Goal: Navigation & Orientation: Find specific page/section

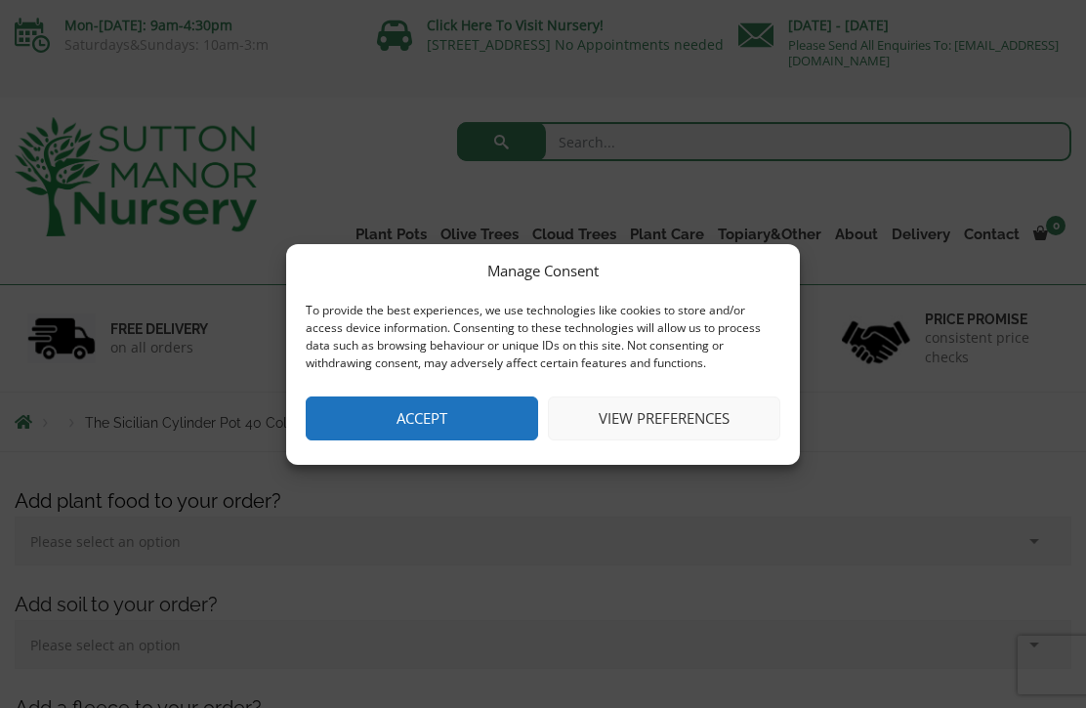
click at [749, 427] on button "View preferences" at bounding box center [664, 419] width 232 height 44
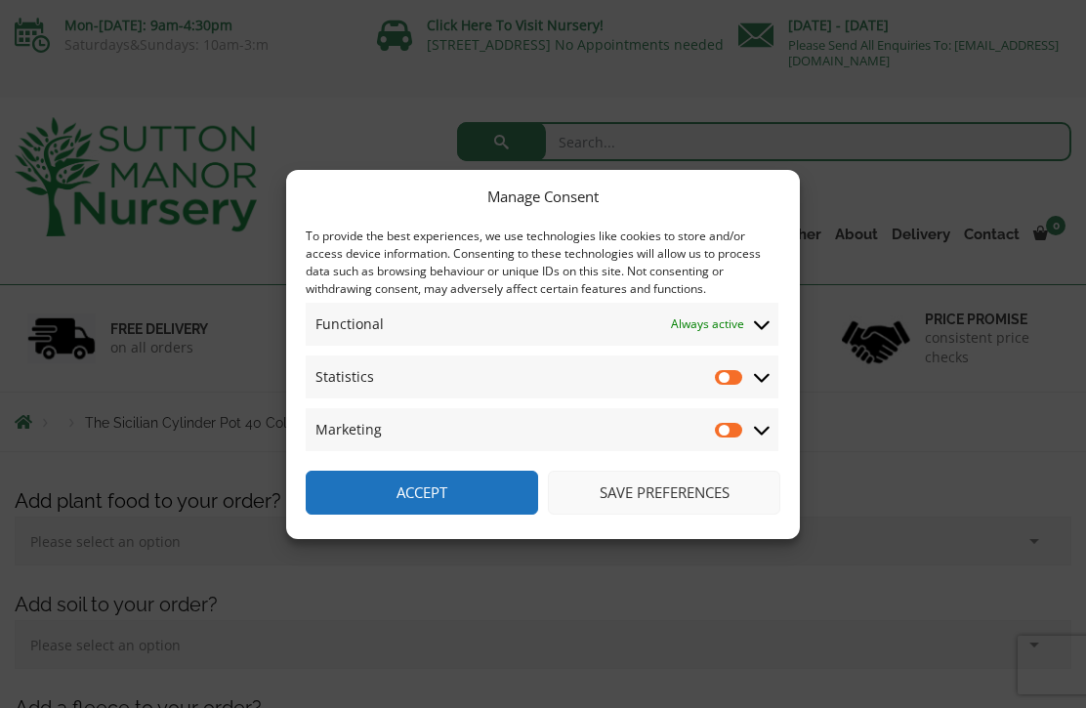
click at [742, 513] on button "Save preferences" at bounding box center [664, 493] width 232 height 44
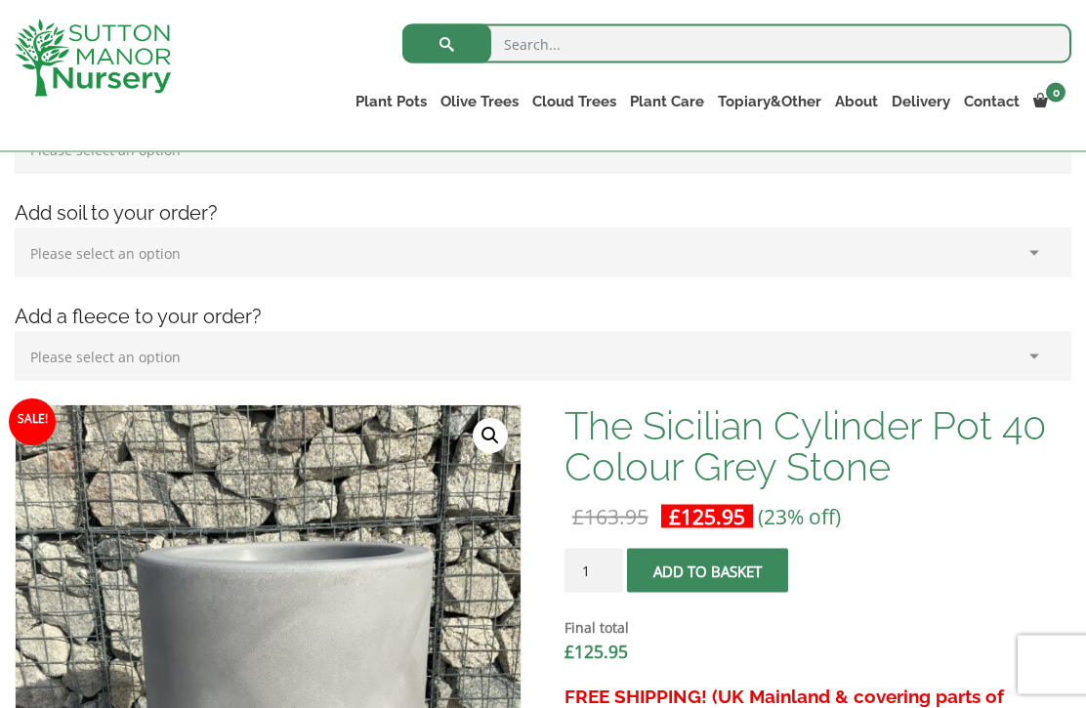
scroll to position [357, 0]
click at [0, 0] on link "The Atlantis Pots" at bounding box center [0, 0] width 0 height 0
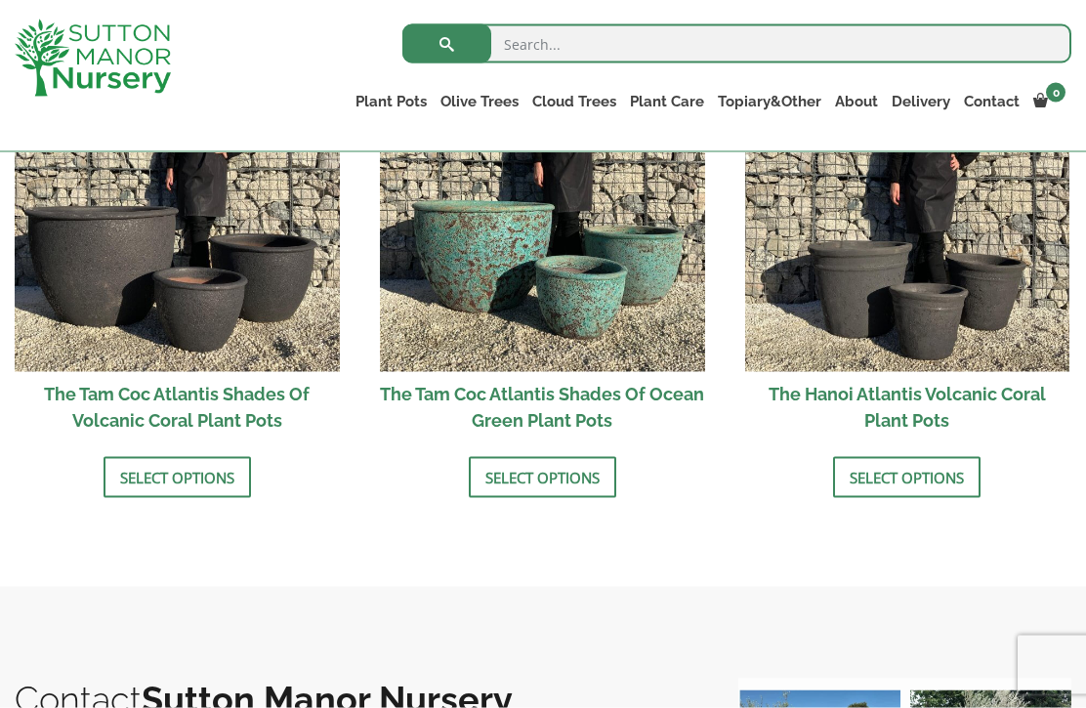
scroll to position [1754, 0]
click at [957, 290] on img at bounding box center [907, 208] width 325 height 325
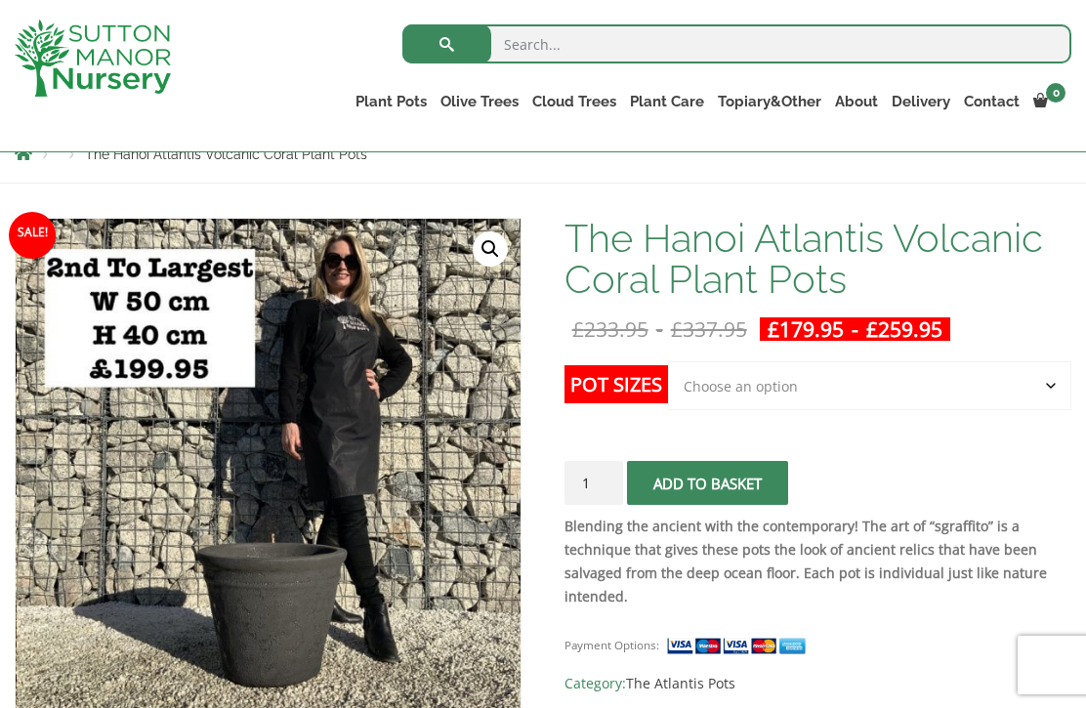
scroll to position [231, 0]
